Goal: Task Accomplishment & Management: Use online tool/utility

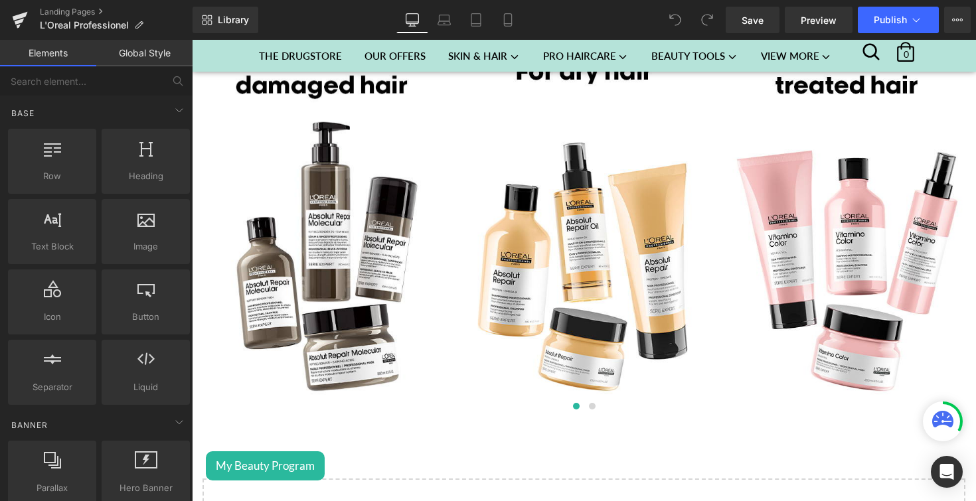
scroll to position [974, 0]
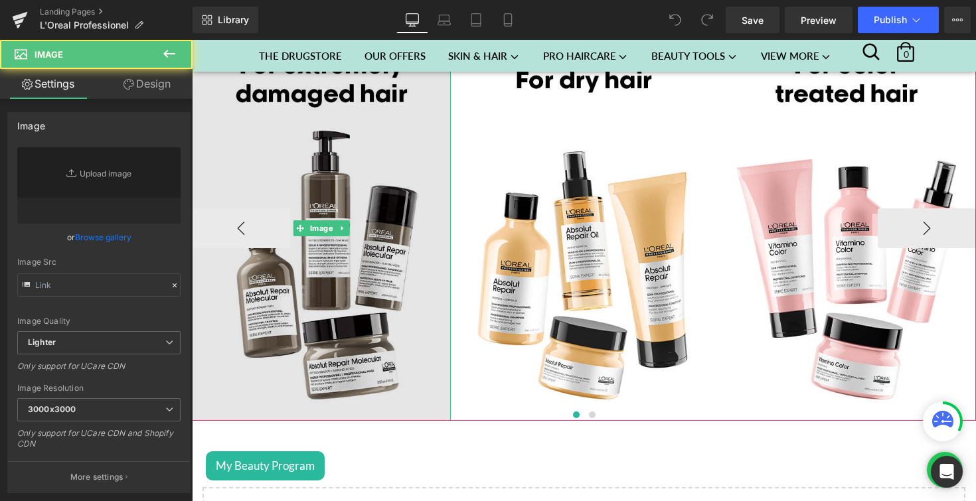
click at [337, 187] on img at bounding box center [321, 228] width 259 height 385
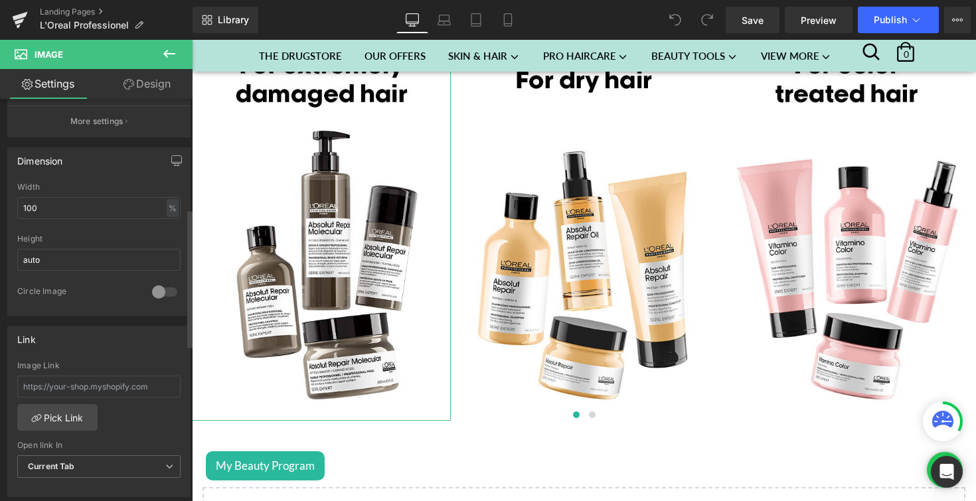
scroll to position [363, 0]
click at [64, 425] on div "Image Link Pick Link Current Tab New Tab Open link In Current Tab Current Tab N…" at bounding box center [99, 423] width 182 height 136
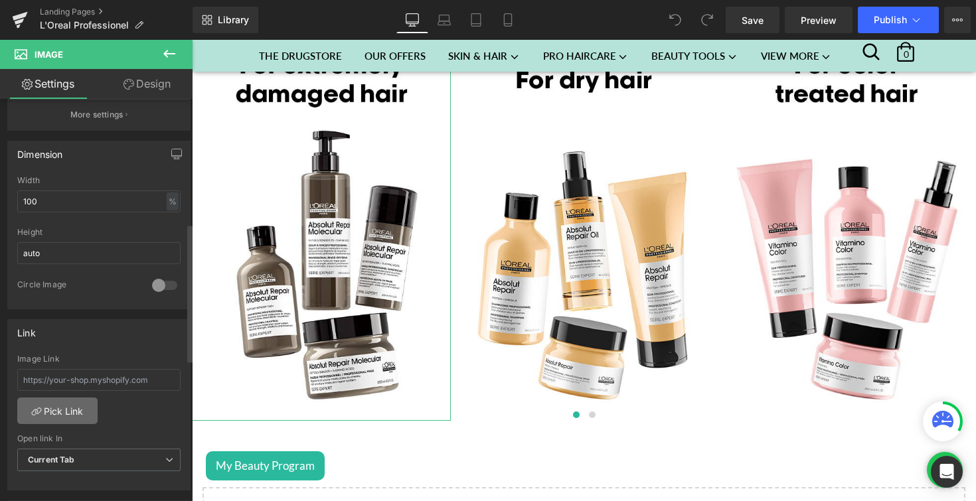
click at [66, 410] on link "Pick Link" at bounding box center [57, 411] width 80 height 27
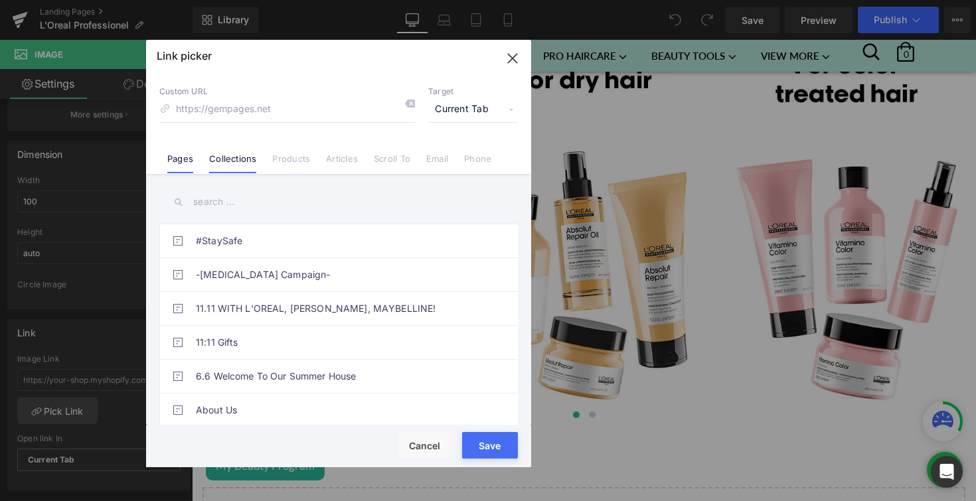
click at [244, 163] on link "Collections" at bounding box center [232, 163] width 47 height 20
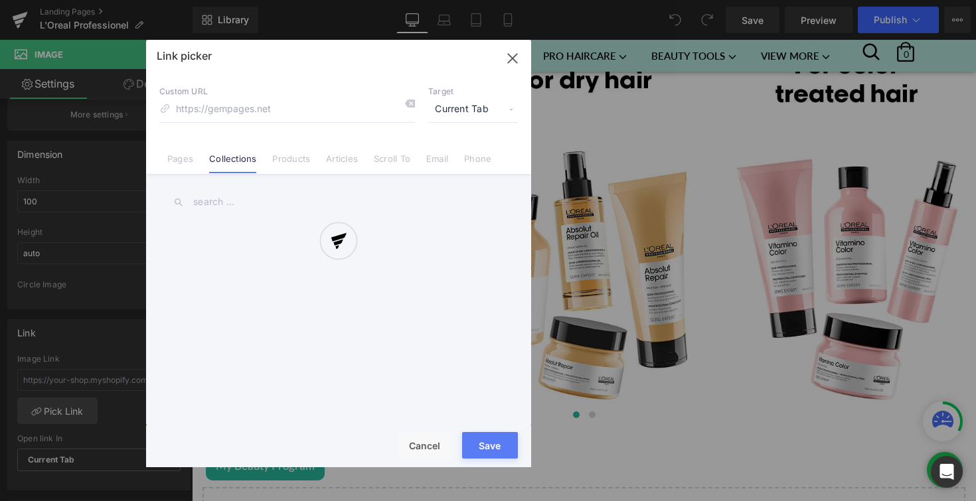
click at [220, 197] on div "Link picker Back to Library Insert Custom URL Target Current Tab Current Tab Ne…" at bounding box center [338, 254] width 385 height 428
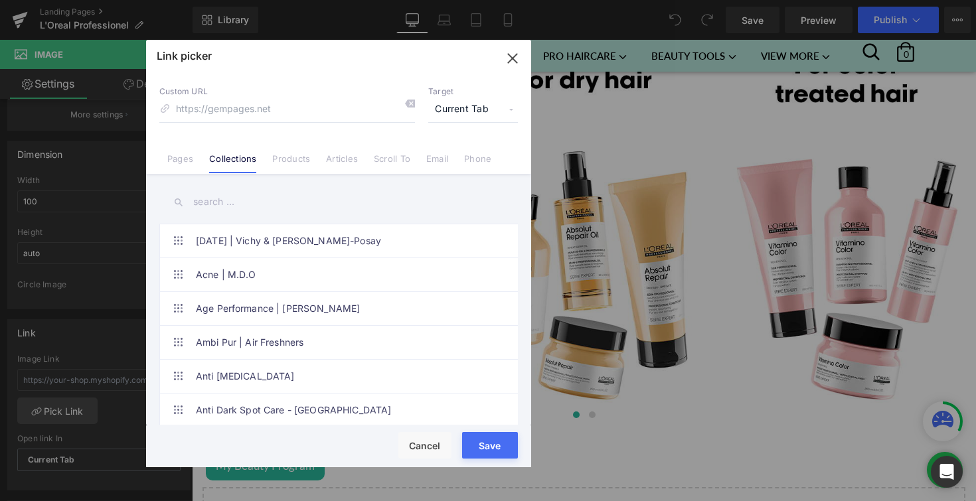
click at [220, 197] on input "text" at bounding box center [338, 202] width 359 height 30
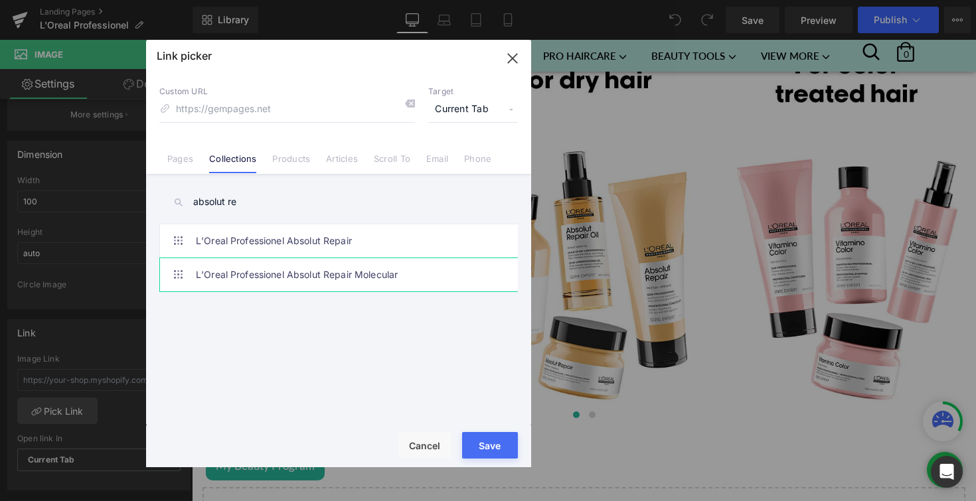
type input "absolut re"
click at [356, 272] on link "L'Oreal Professionel Absolut Repair Molecular" at bounding box center [342, 274] width 292 height 33
type input "/collections/loreal-professionel-absolut-repair-molecular"
click at [503, 456] on button "Save" at bounding box center [490, 445] width 56 height 27
type input "/collections/loreal-professionel-absolut-repair-molecular"
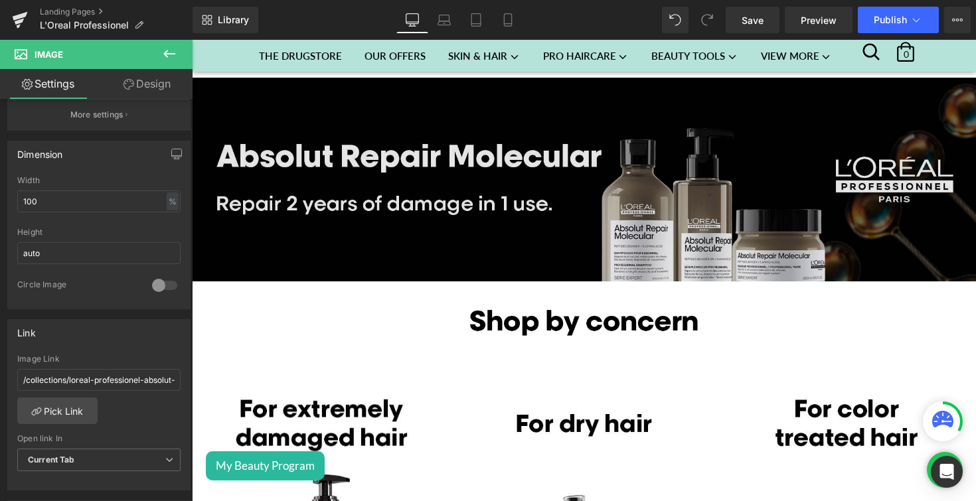
scroll to position [630, 0]
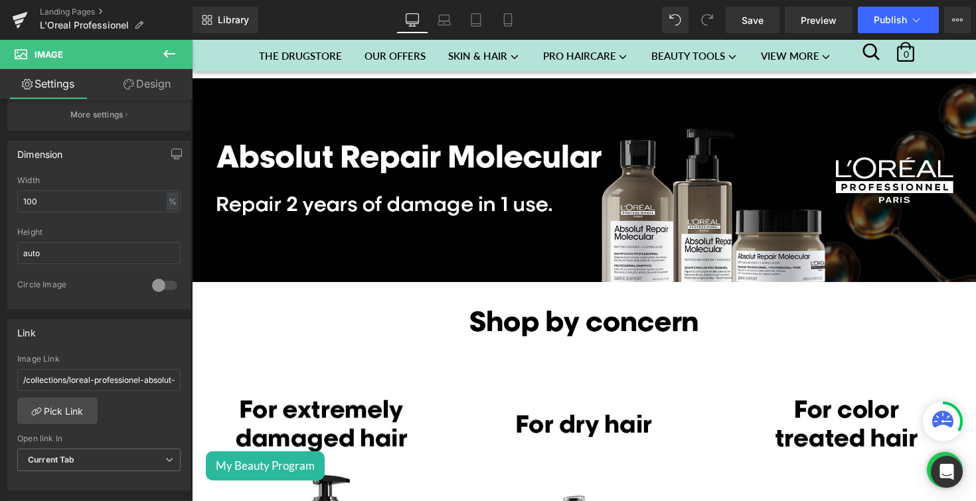
click at [171, 52] on icon at bounding box center [169, 54] width 16 height 16
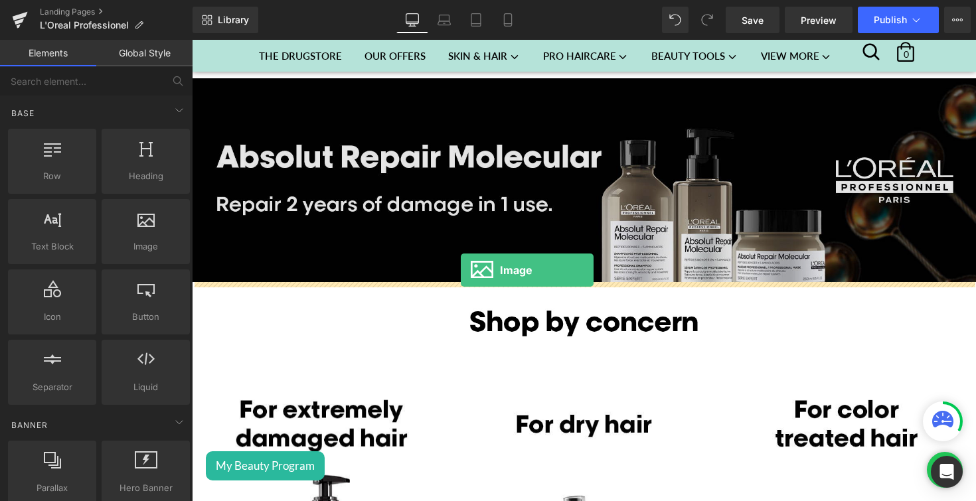
drag, startPoint x: 325, startPoint y: 269, endPoint x: 461, endPoint y: 270, distance: 135.5
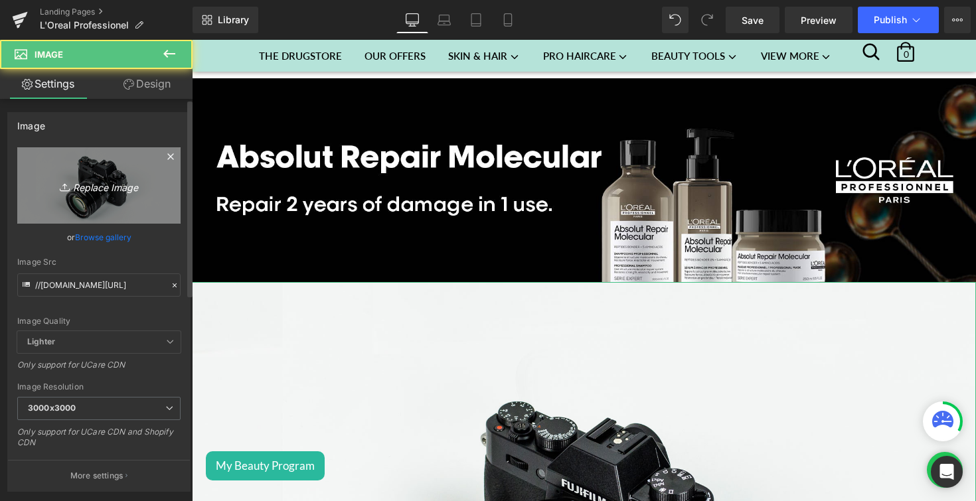
click at [100, 181] on icon "Replace Image" at bounding box center [99, 185] width 106 height 17
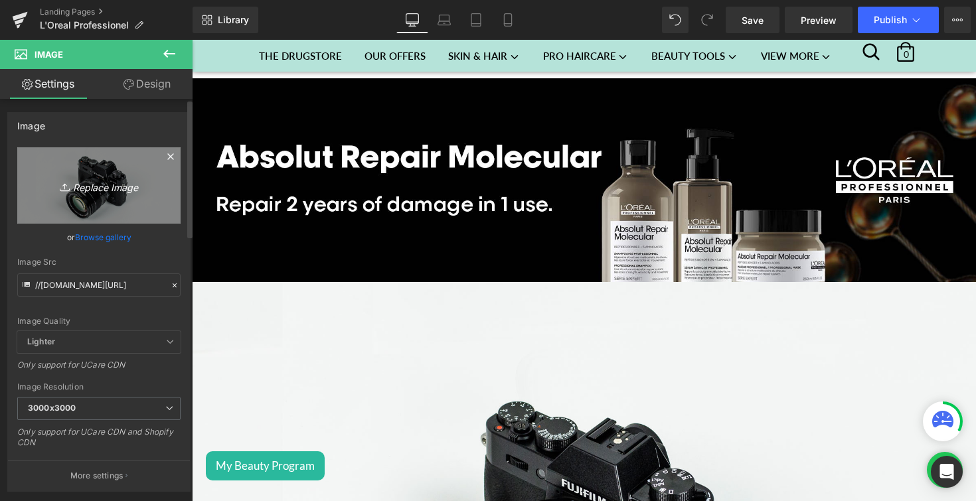
type input "C:\fakepath\Section Missing.png"
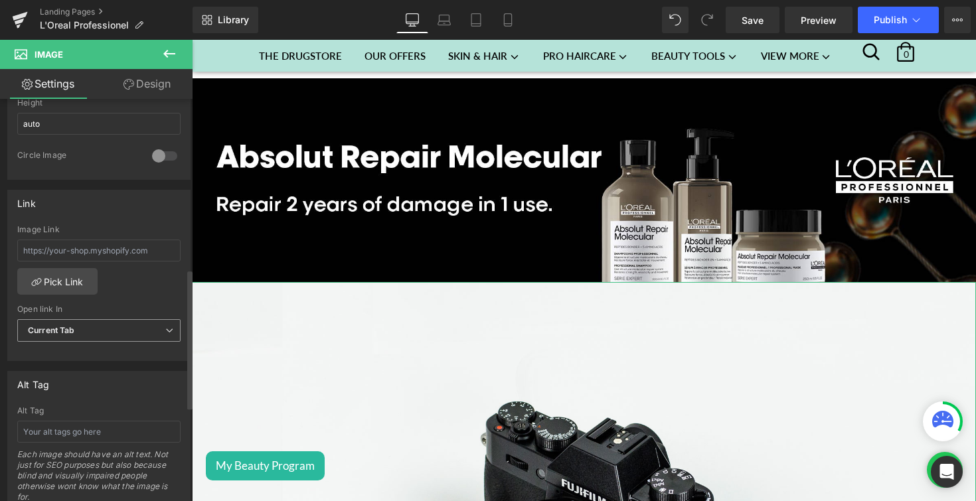
scroll to position [513, 0]
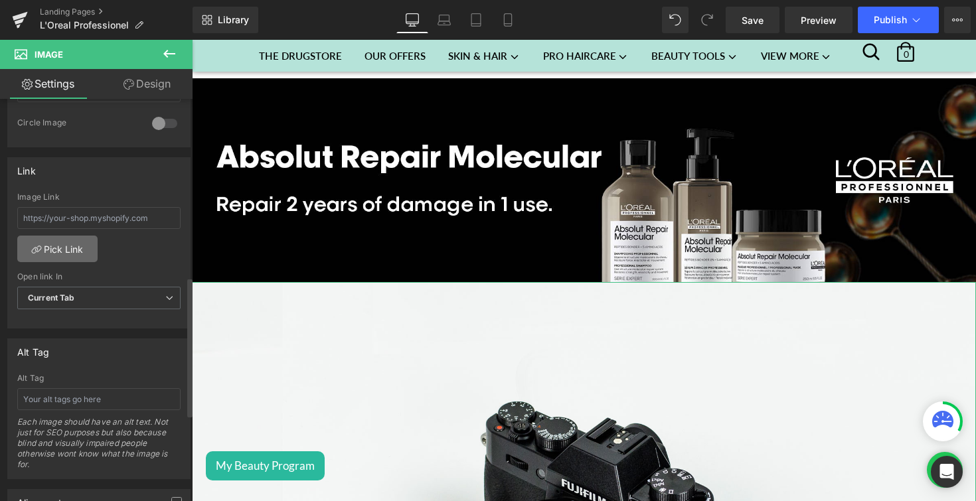
click at [82, 249] on link "Pick Link" at bounding box center [57, 249] width 80 height 27
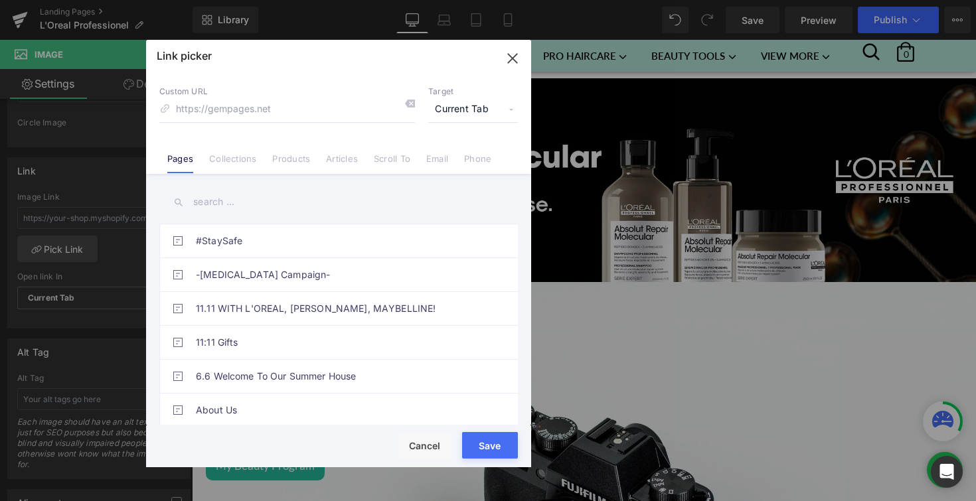
click at [236, 157] on link "Collections" at bounding box center [232, 163] width 47 height 20
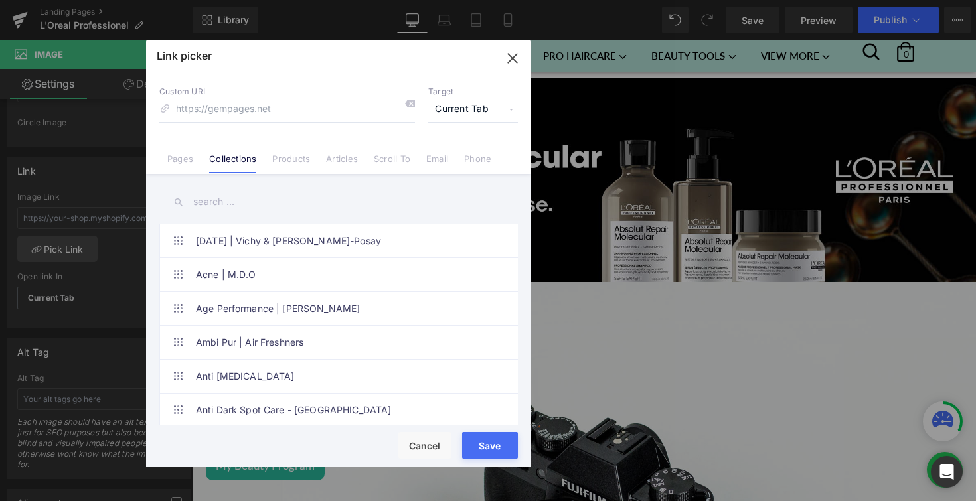
click at [217, 203] on input "text" at bounding box center [338, 202] width 359 height 30
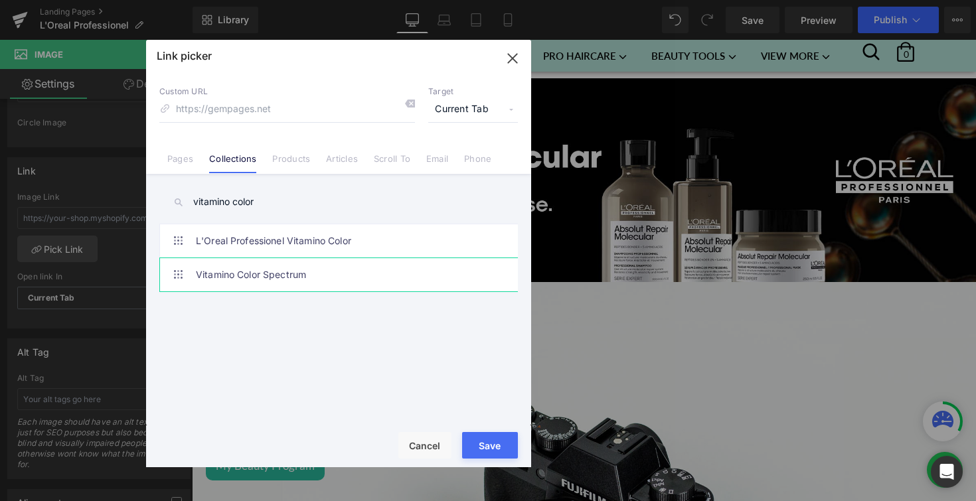
type input "vitamino color"
click at [258, 270] on link "Vitamino Color Spectrum" at bounding box center [342, 274] width 292 height 33
type input "/collections/vitamino-color-spectrum"
click at [487, 457] on button "Save" at bounding box center [490, 445] width 56 height 27
type input "/collections/vitamino-color-spectrum"
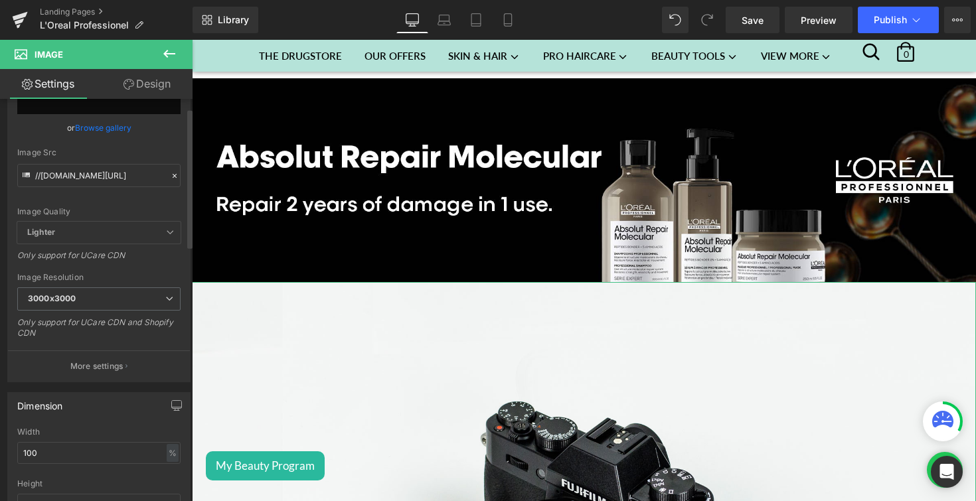
scroll to position [0, 0]
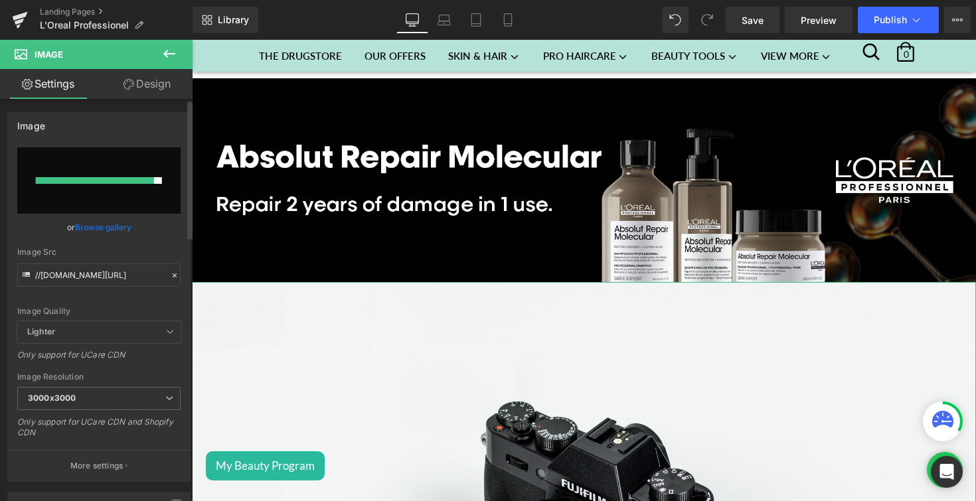
click at [123, 169] on input "file" at bounding box center [98, 180] width 163 height 66
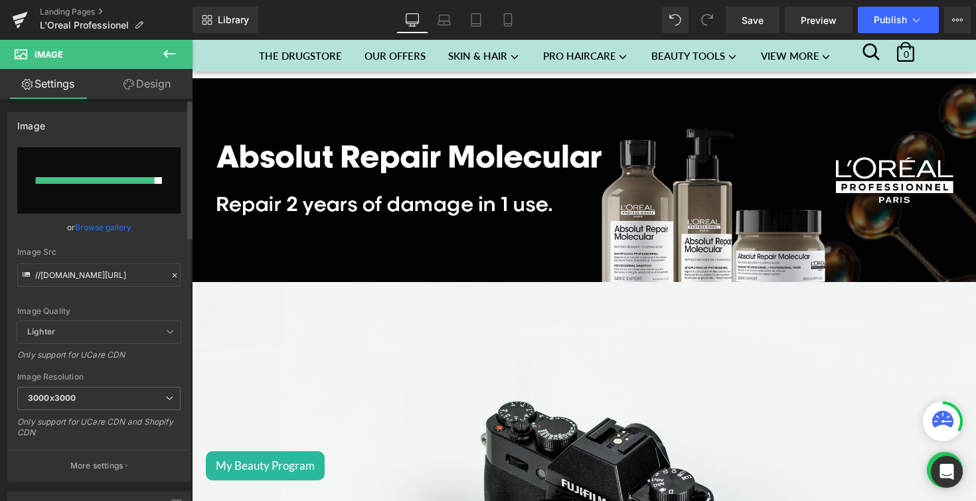
type input "C:\fakepath\Section Missing.png"
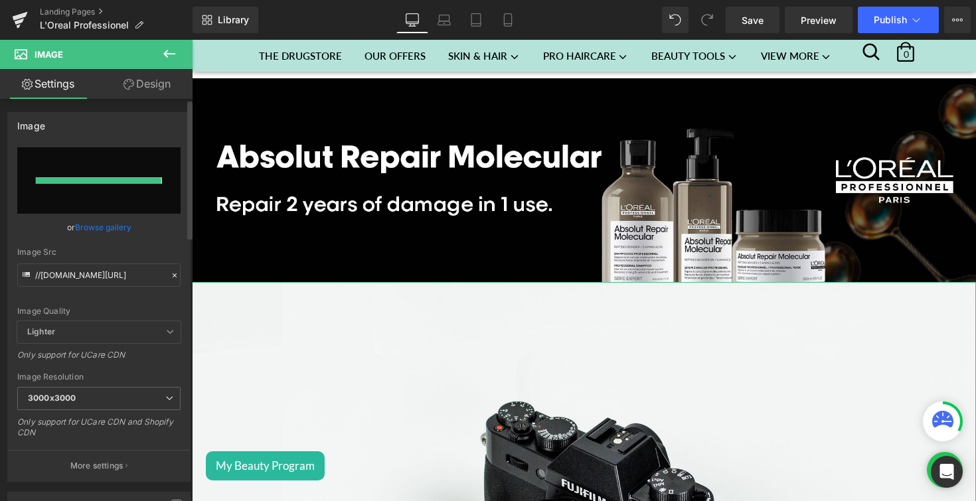
type input "[URL][DOMAIN_NAME]"
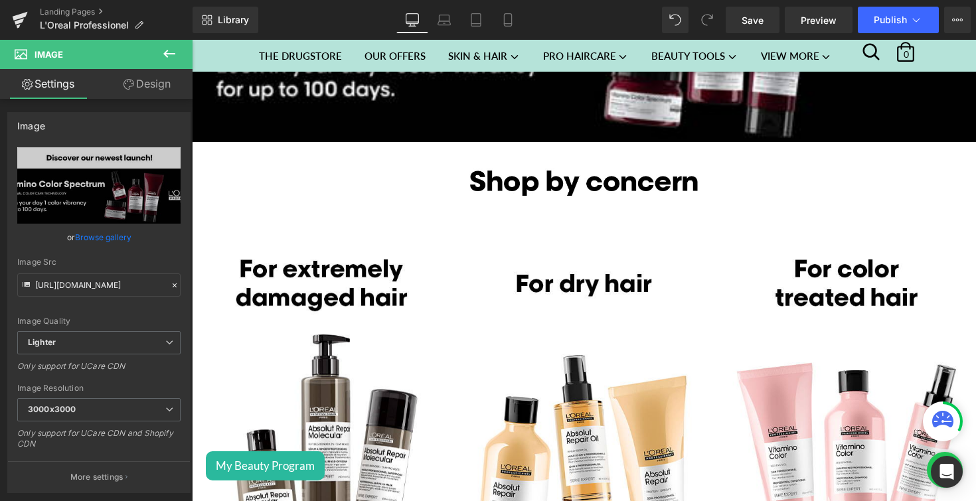
scroll to position [1045, 0]
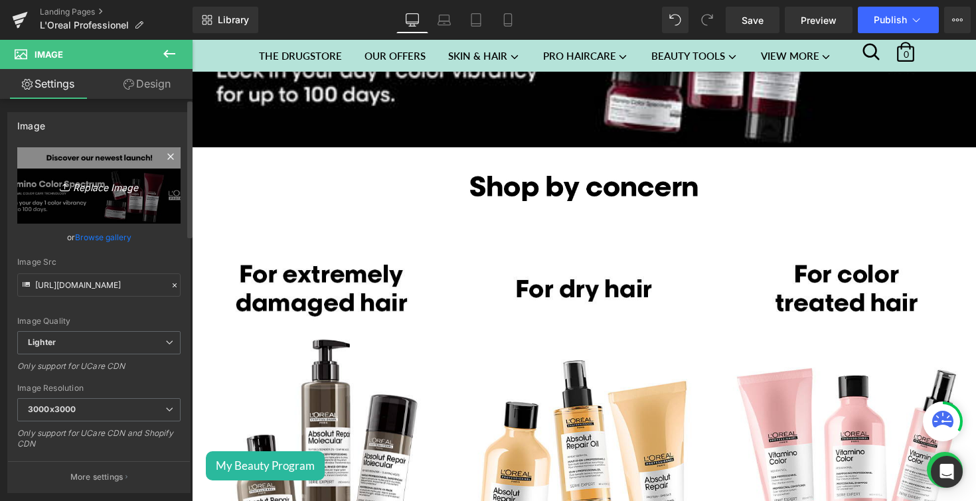
click at [63, 171] on link "Replace Image" at bounding box center [98, 185] width 163 height 76
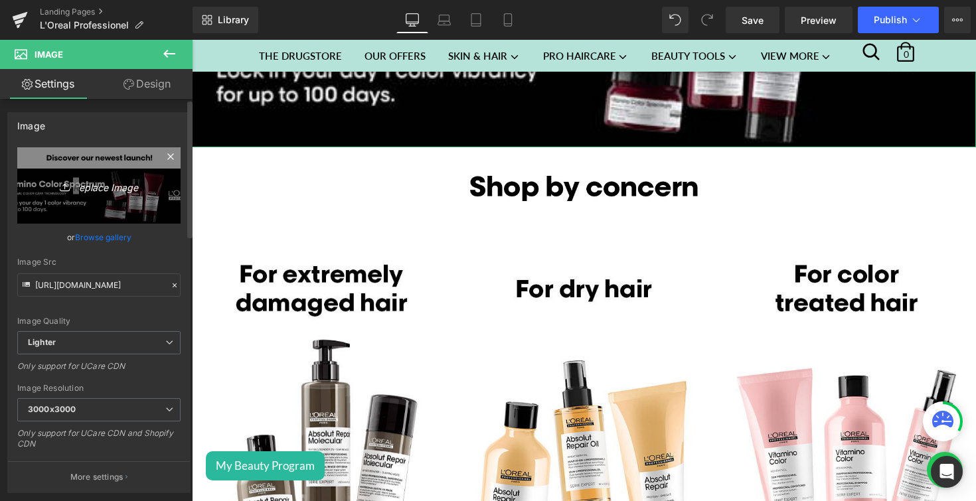
click at [63, 171] on link "Replace Image" at bounding box center [98, 185] width 163 height 76
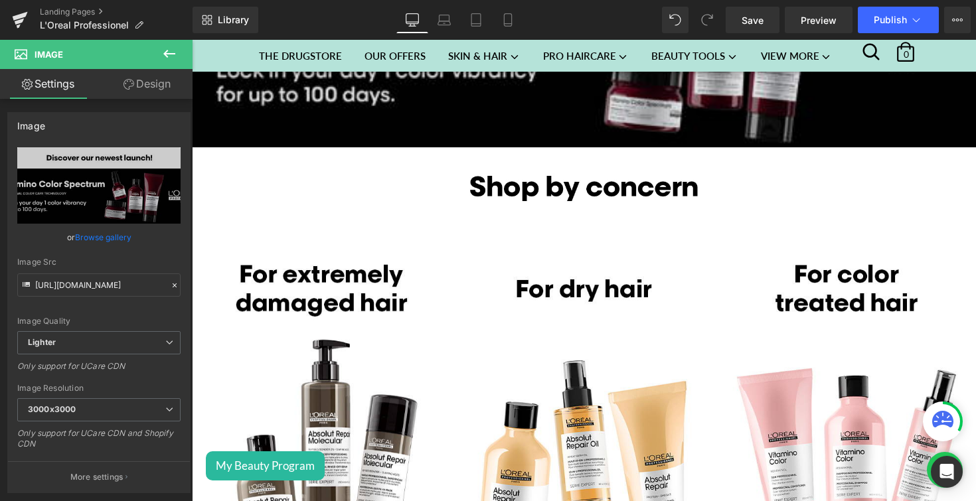
type input "C:\fakepath\DESK_MAIN_4_EN_new.jpg"
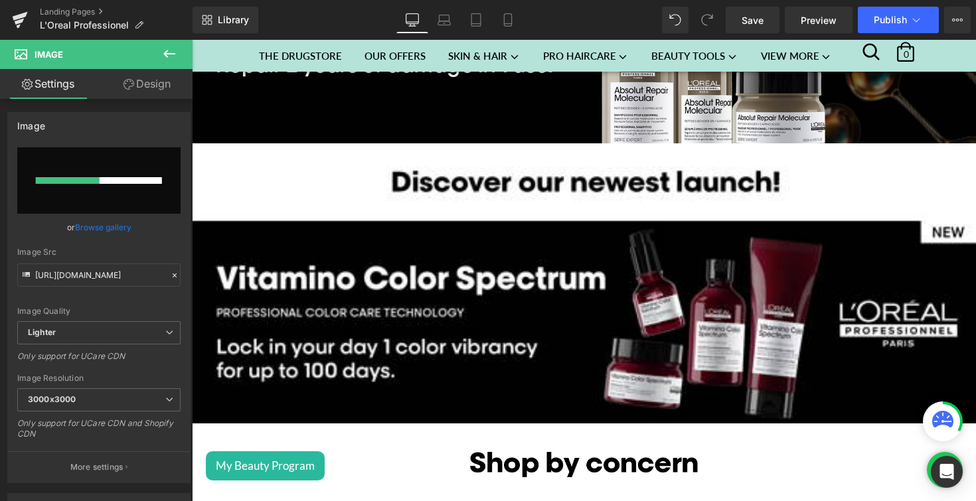
scroll to position [767, 0]
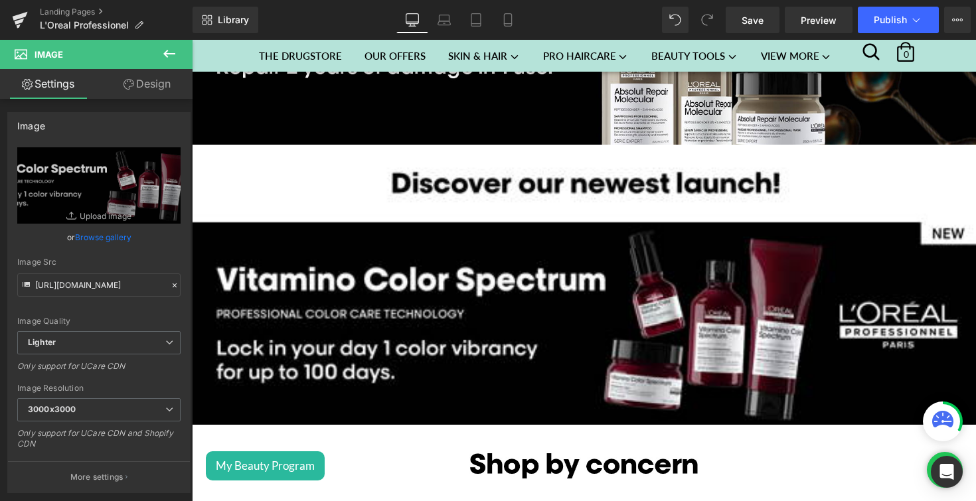
type input "[URL][DOMAIN_NAME]"
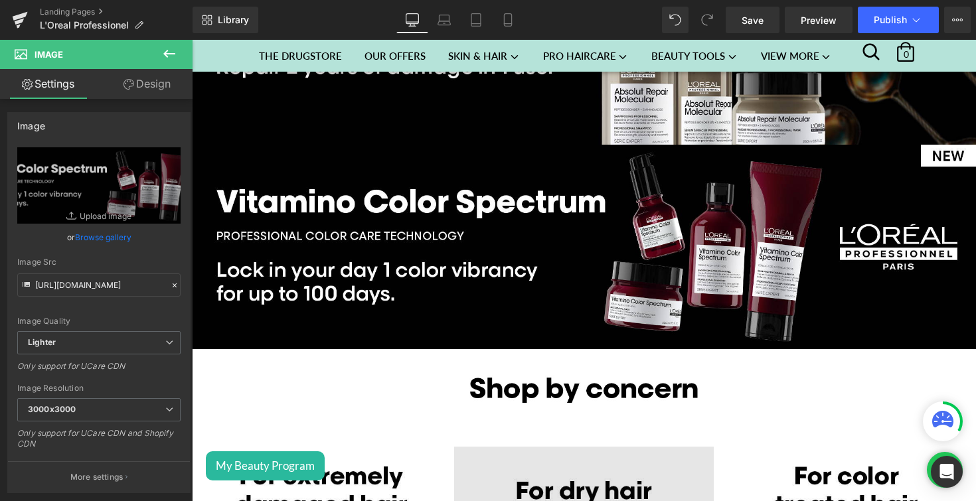
scroll to position [751, 0]
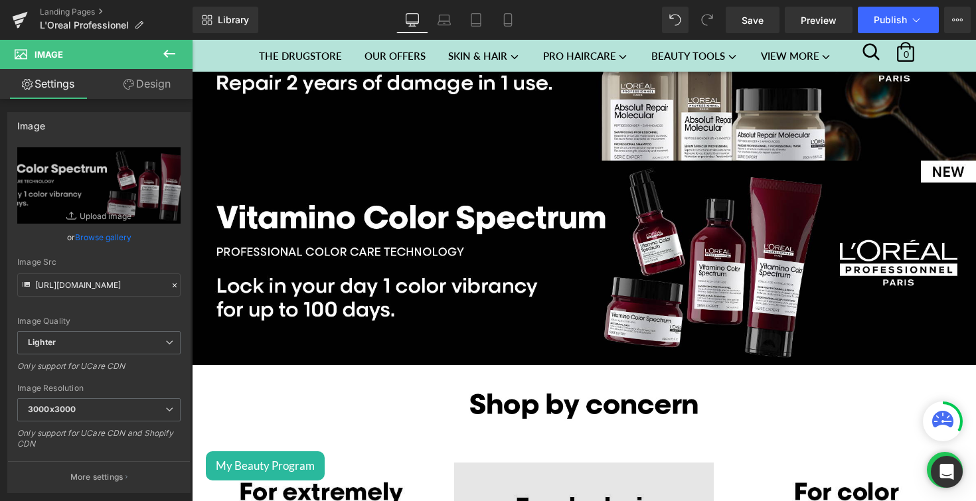
click at [499, 254] on img at bounding box center [584, 263] width 784 height 205
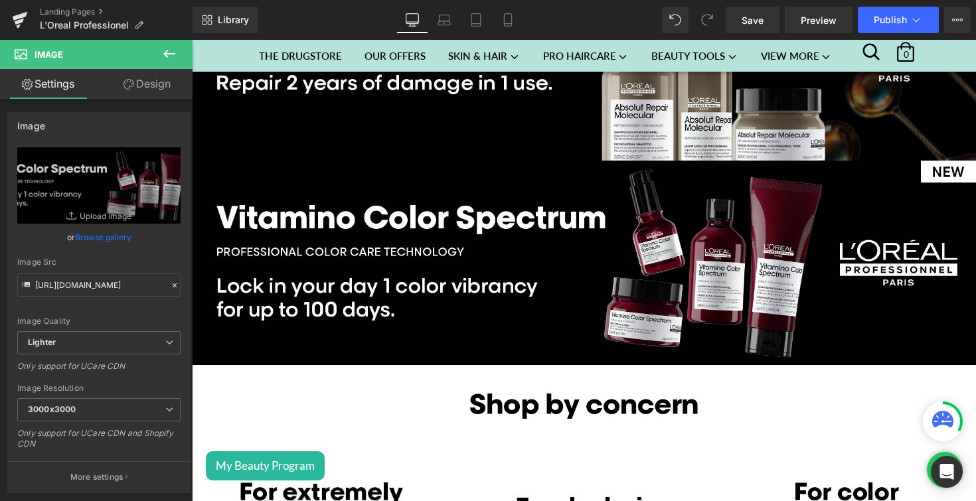
click at [171, 50] on icon at bounding box center [169, 54] width 16 height 16
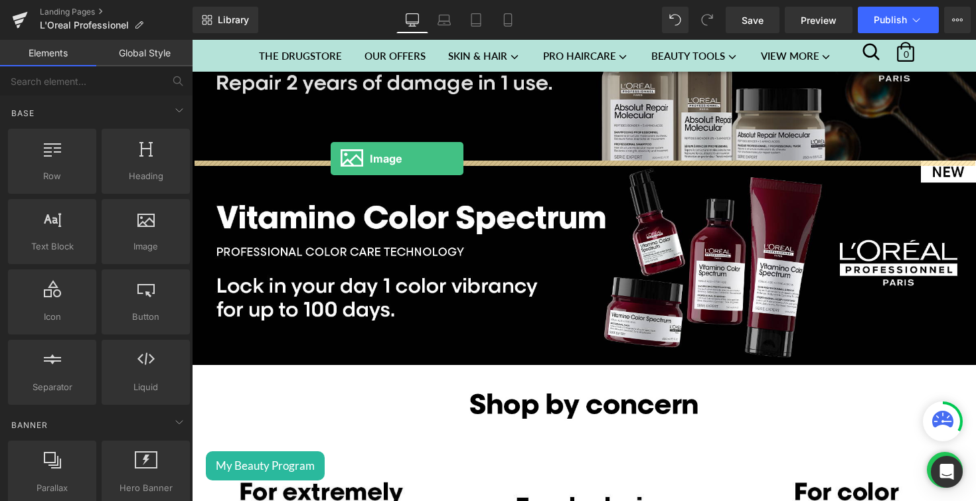
drag, startPoint x: 321, startPoint y: 277, endPoint x: 331, endPoint y: 159, distance: 118.6
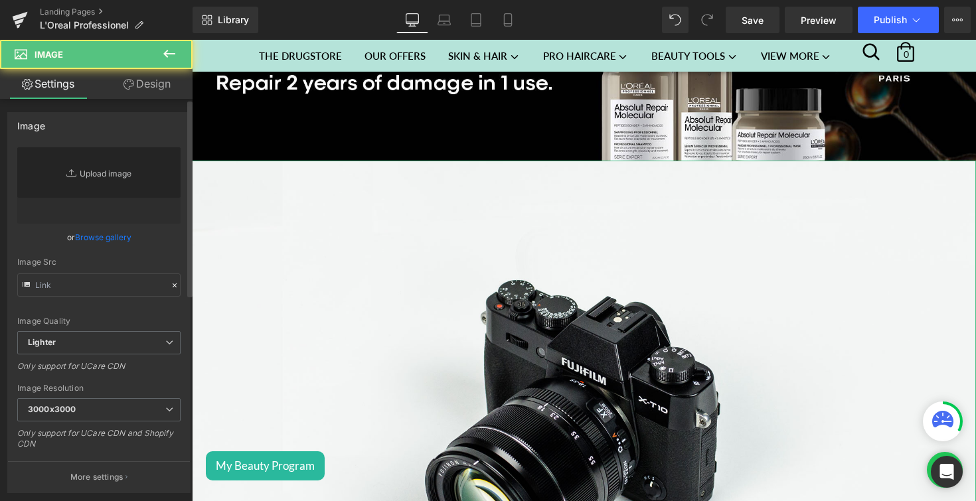
click at [118, 177] on link "Replace Image" at bounding box center [98, 185] width 163 height 76
type input "//[DOMAIN_NAME][URL]"
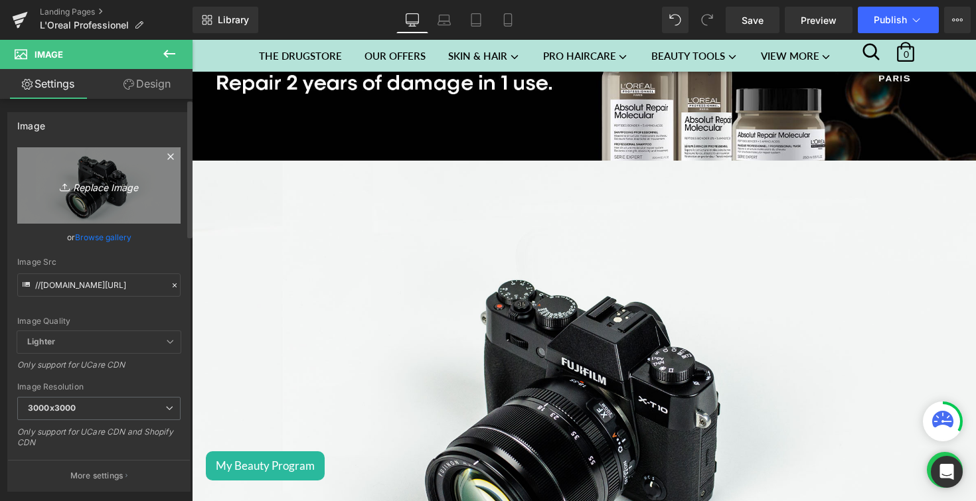
type input "C:\fakepath\STRIP_3_EN.jpg"
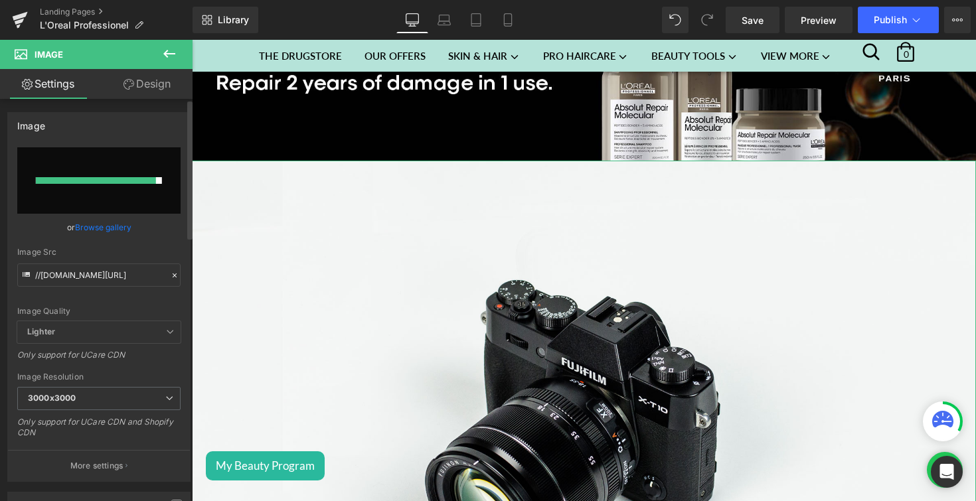
click at [164, 220] on div "or Browse gallery" at bounding box center [98, 227] width 163 height 14
click at [171, 230] on div "or Browse gallery" at bounding box center [98, 227] width 163 height 14
click at [64, 193] on input "file" at bounding box center [98, 180] width 163 height 66
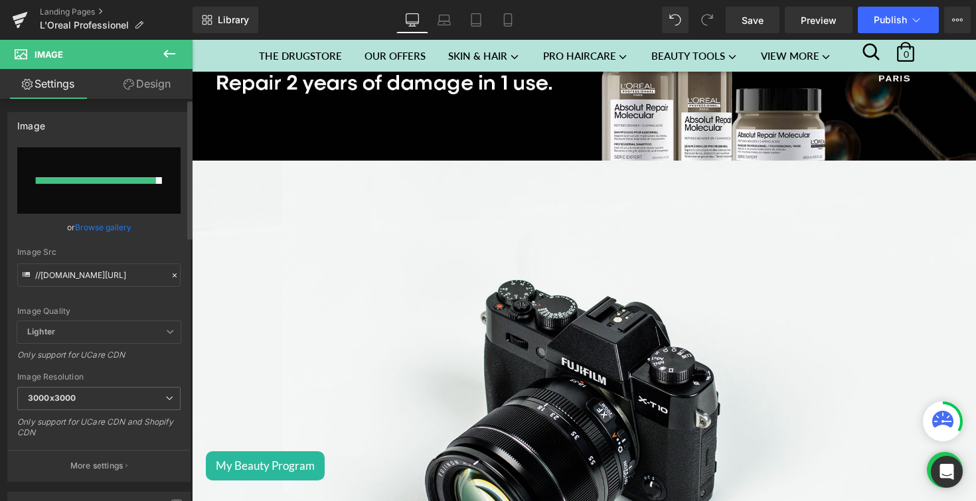
type input "C:\fakepath\STRIP_3_EN.jpg"
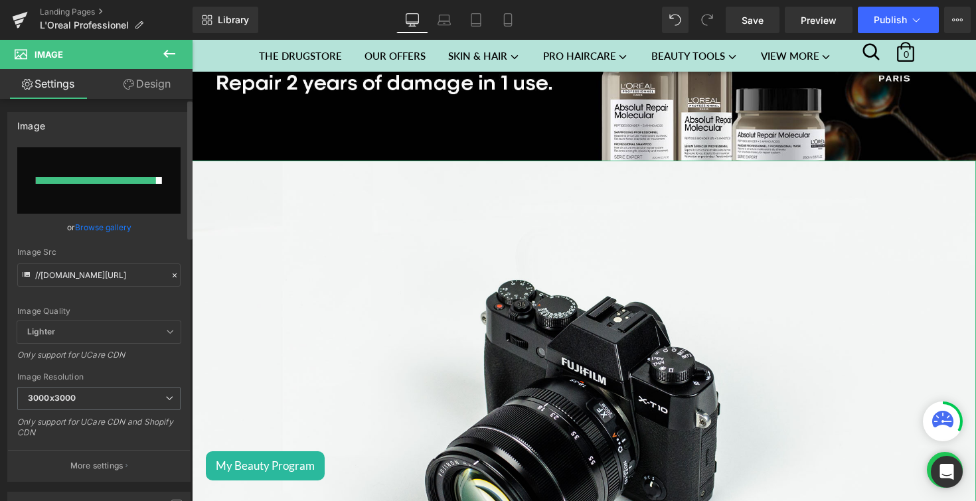
click at [127, 188] on input "file" at bounding box center [98, 180] width 163 height 66
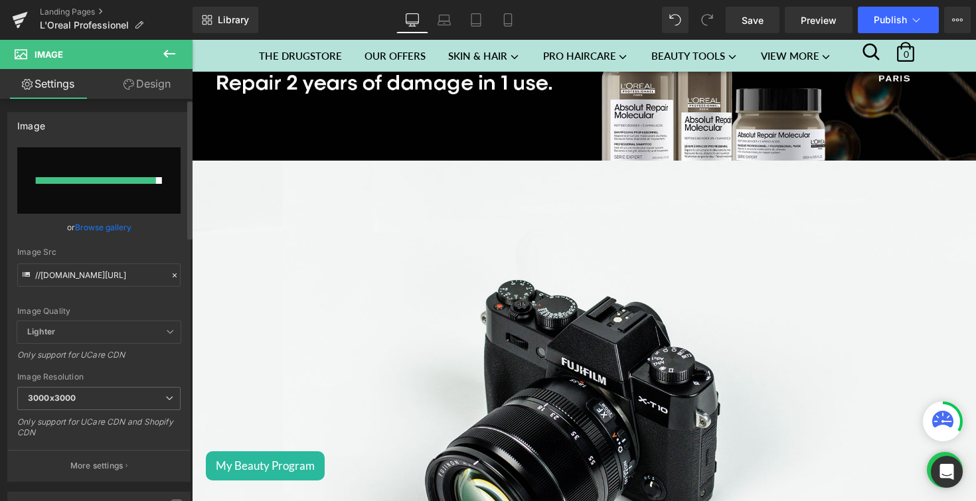
type input "C:\fakepath\STRIP_3_EN.jpg"
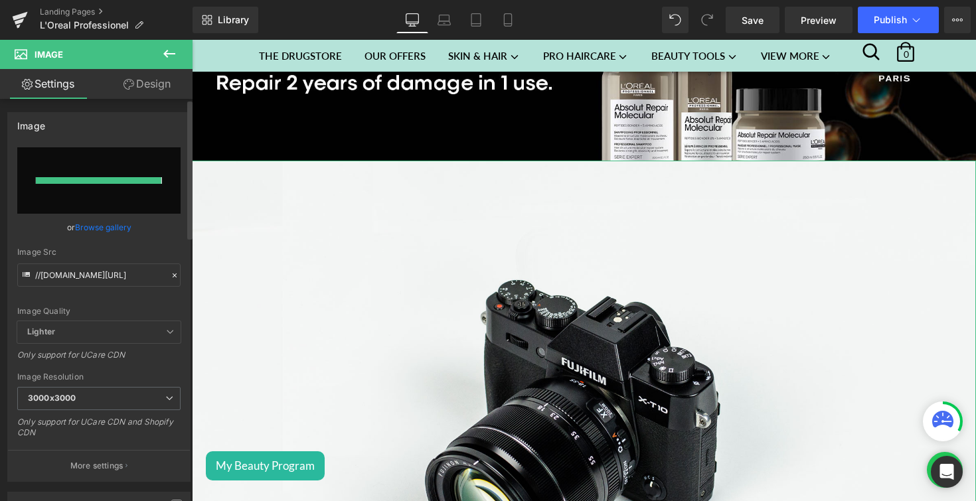
type input "[URL][DOMAIN_NAME]"
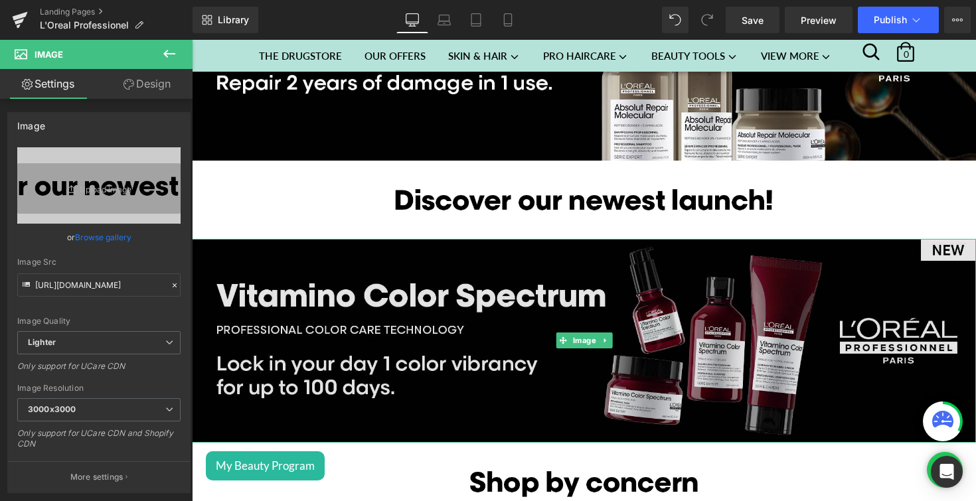
click at [391, 323] on img at bounding box center [584, 341] width 784 height 205
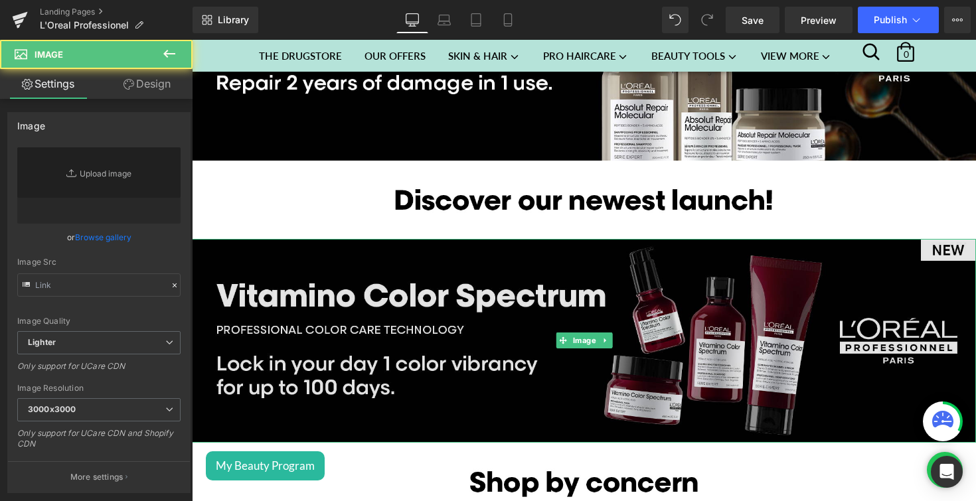
type input "[URL][DOMAIN_NAME]"
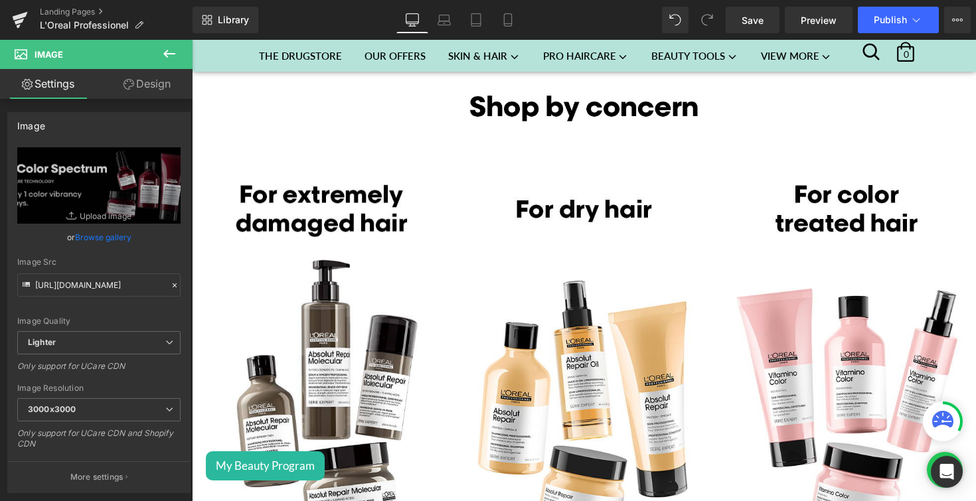
scroll to position [834, 0]
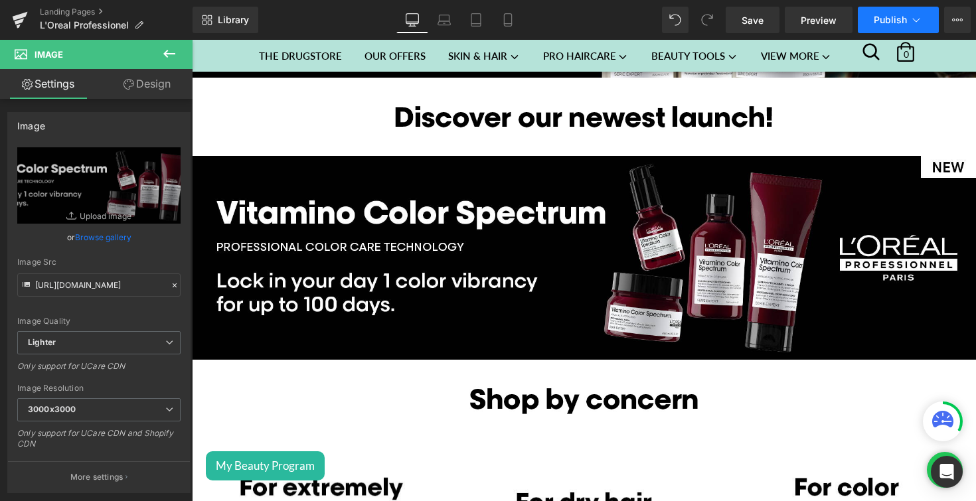
click at [869, 31] on button "Publish" at bounding box center [898, 20] width 81 height 27
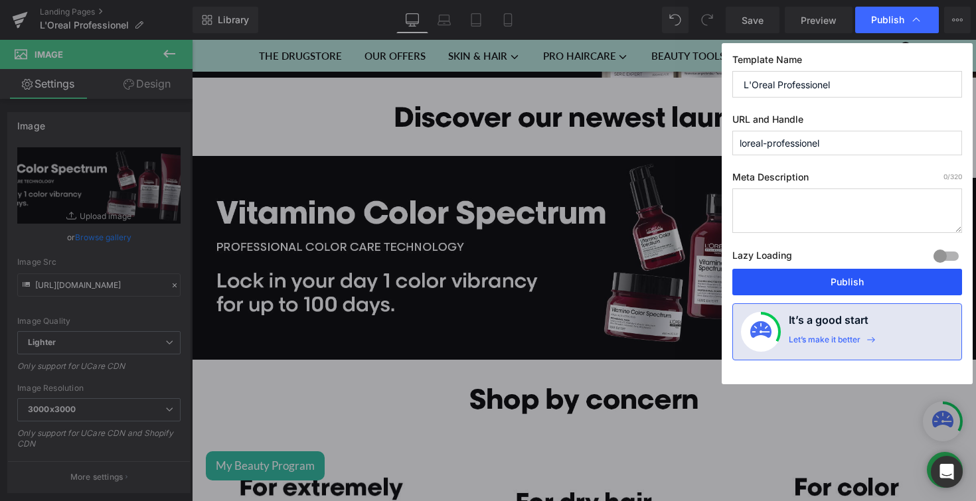
click at [823, 278] on button "Publish" at bounding box center [848, 282] width 230 height 27
